Goal: Task Accomplishment & Management: Manage account settings

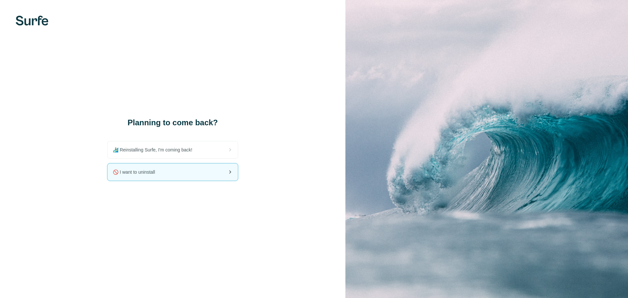
click at [157, 172] on span "🚫 I want to uninstall" at bounding box center [136, 172] width 47 height 7
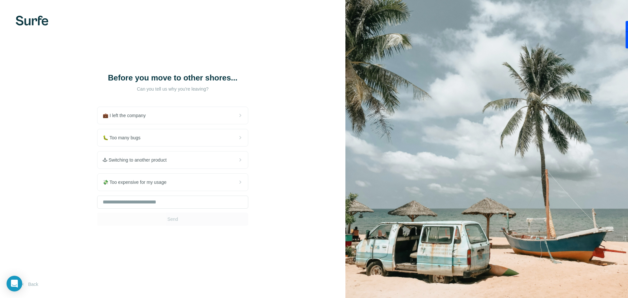
click at [155, 169] on div "💼 I left the company 🐛 Too many bugs 🕹 Switching to another product 💸 Too expen…" at bounding box center [172, 166] width 151 height 119
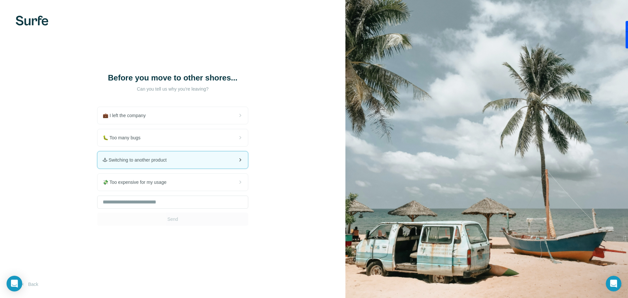
click at [160, 164] on div "🕹 Switching to another product" at bounding box center [172, 159] width 150 height 17
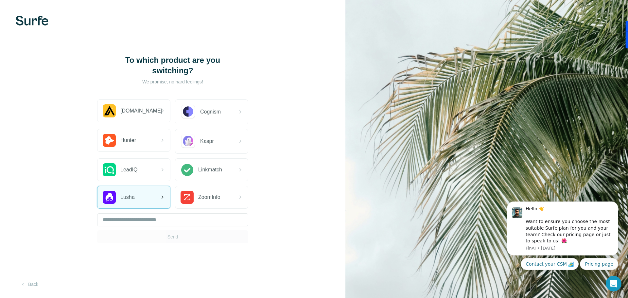
click at [141, 197] on div "Lusha" at bounding box center [133, 197] width 73 height 22
